Goal: Task Accomplishment & Management: Use online tool/utility

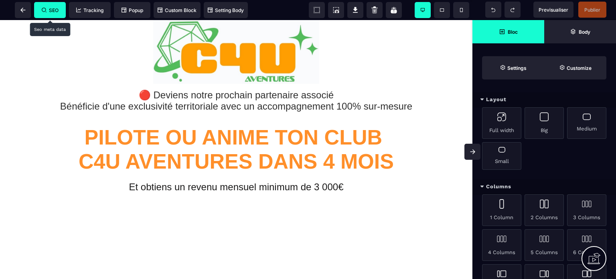
click at [50, 9] on span "SEO" at bounding box center [50, 10] width 17 height 6
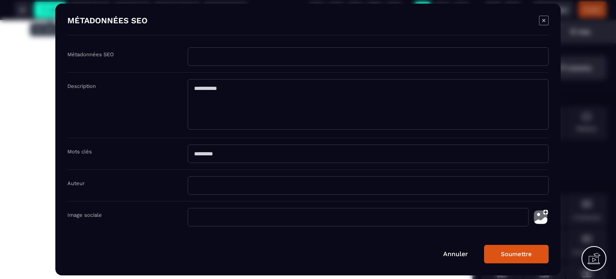
click at [214, 190] on input "Modal window" at bounding box center [368, 185] width 361 height 18
click at [217, 216] on input "Modal window" at bounding box center [358, 217] width 341 height 18
click at [221, 178] on input "Modal window" at bounding box center [368, 185] width 361 height 18
click at [217, 107] on textarea "Modal window" at bounding box center [368, 104] width 361 height 51
click at [217, 57] on input "Modal window" at bounding box center [368, 56] width 361 height 18
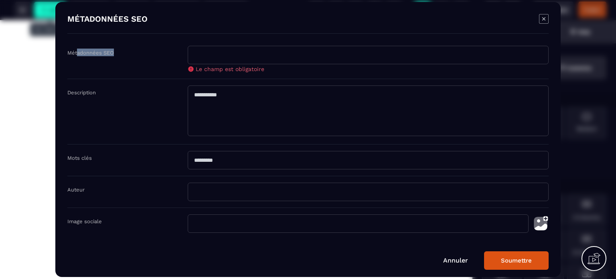
drag, startPoint x: 124, startPoint y: 57, endPoint x: 78, endPoint y: 54, distance: 45.4
click at [78, 54] on div "Métadonnées SEO" at bounding box center [127, 53] width 120 height 8
click at [103, 95] on div "Description" at bounding box center [127, 92] width 120 height 8
click at [101, 164] on div "Mots clés" at bounding box center [307, 160] width 481 height 32
click at [93, 192] on div "Auteur" at bounding box center [307, 192] width 481 height 32
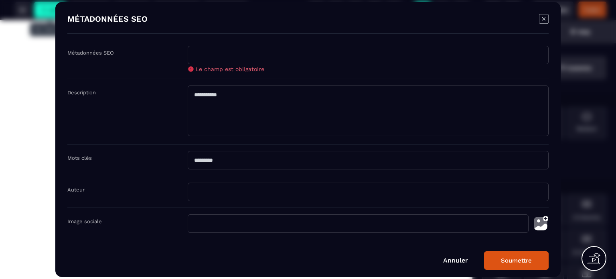
click at [107, 217] on div "Image sociale" at bounding box center [127, 221] width 120 height 8
click at [542, 16] on icon "Modal window" at bounding box center [544, 19] width 10 height 10
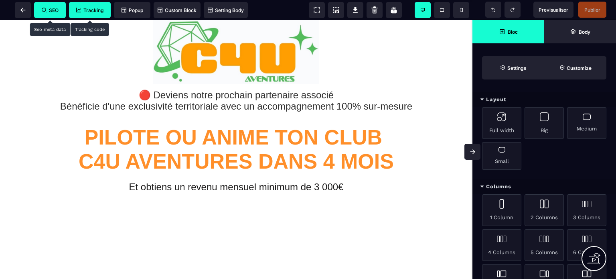
click at [83, 8] on span "Tracking" at bounding box center [89, 10] width 27 height 6
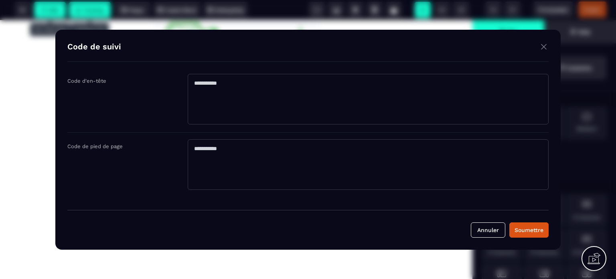
click at [546, 48] on img "Modal window" at bounding box center [544, 47] width 10 height 10
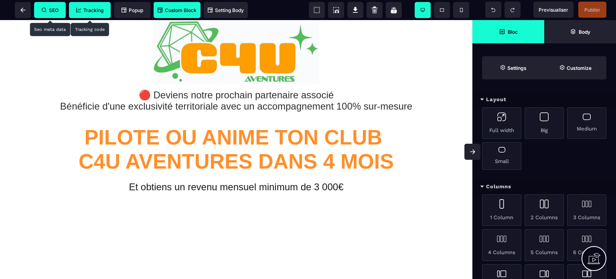
click at [178, 12] on span "Custom Block" at bounding box center [177, 10] width 39 height 6
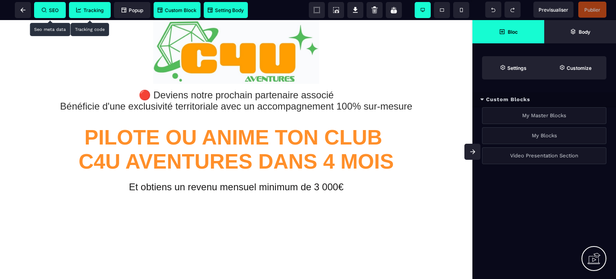
click at [213, 12] on span "Setting Body" at bounding box center [226, 10] width 36 height 6
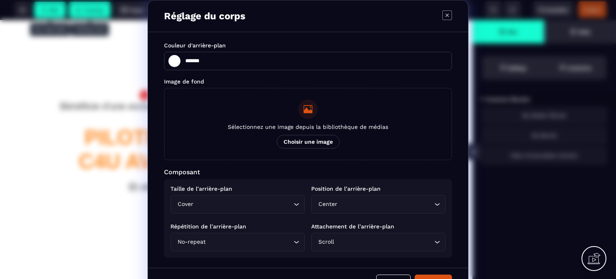
click at [443, 15] on icon "Modal window" at bounding box center [447, 15] width 10 height 10
type input "*******"
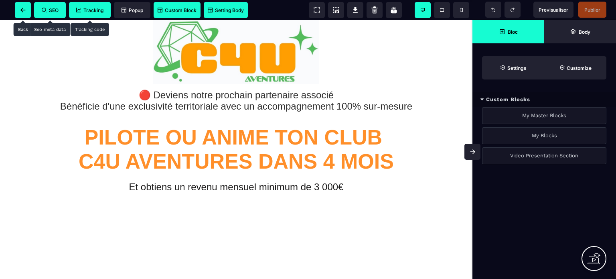
click at [20, 11] on span at bounding box center [23, 10] width 16 height 16
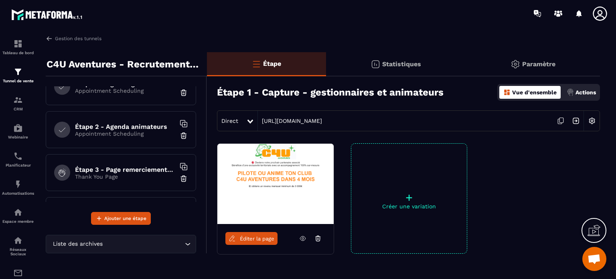
scroll to position [80, 0]
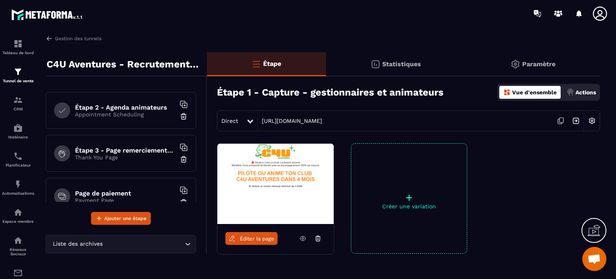
click at [142, 153] on h6 "Étape 3 - Page remerciements gestionnaires-animateurs" at bounding box center [125, 150] width 100 height 8
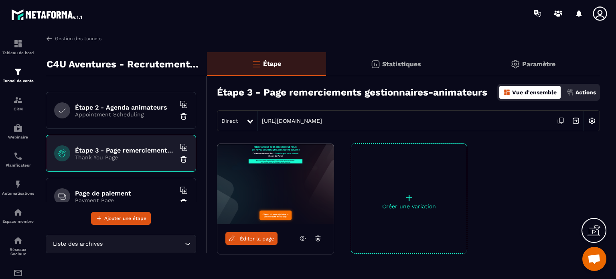
click at [300, 185] on img at bounding box center [275, 184] width 116 height 80
click at [257, 241] on span "Éditer la page" at bounding box center [257, 238] width 34 height 6
